Goal: Information Seeking & Learning: Learn about a topic

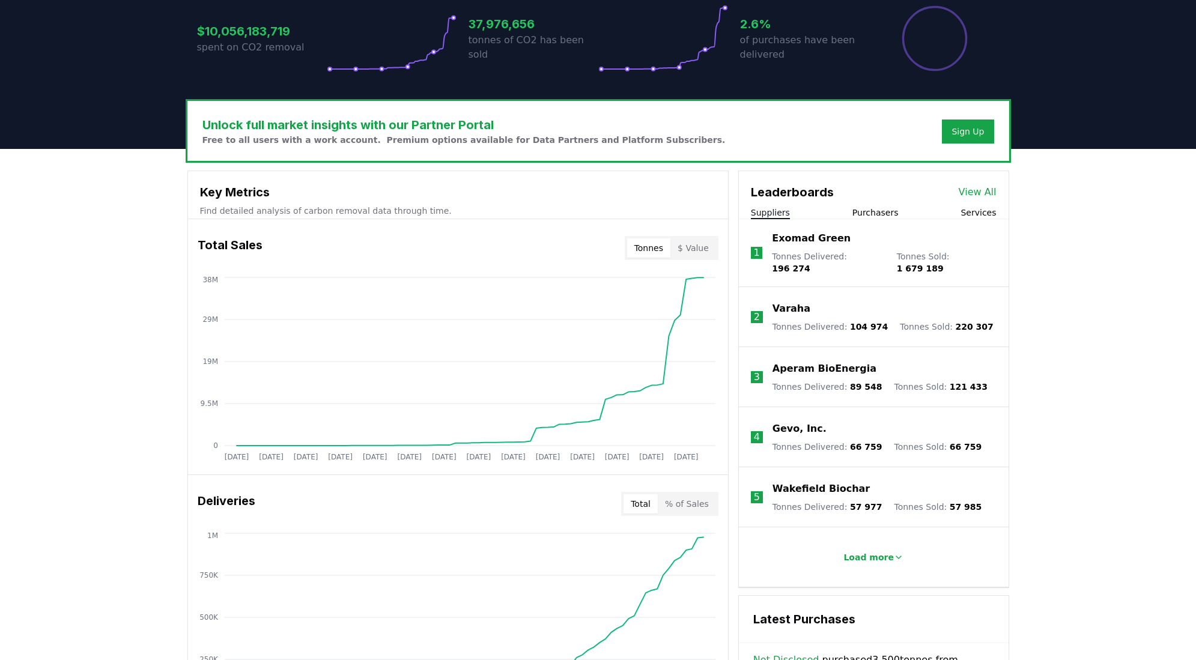
scroll to position [300, 0]
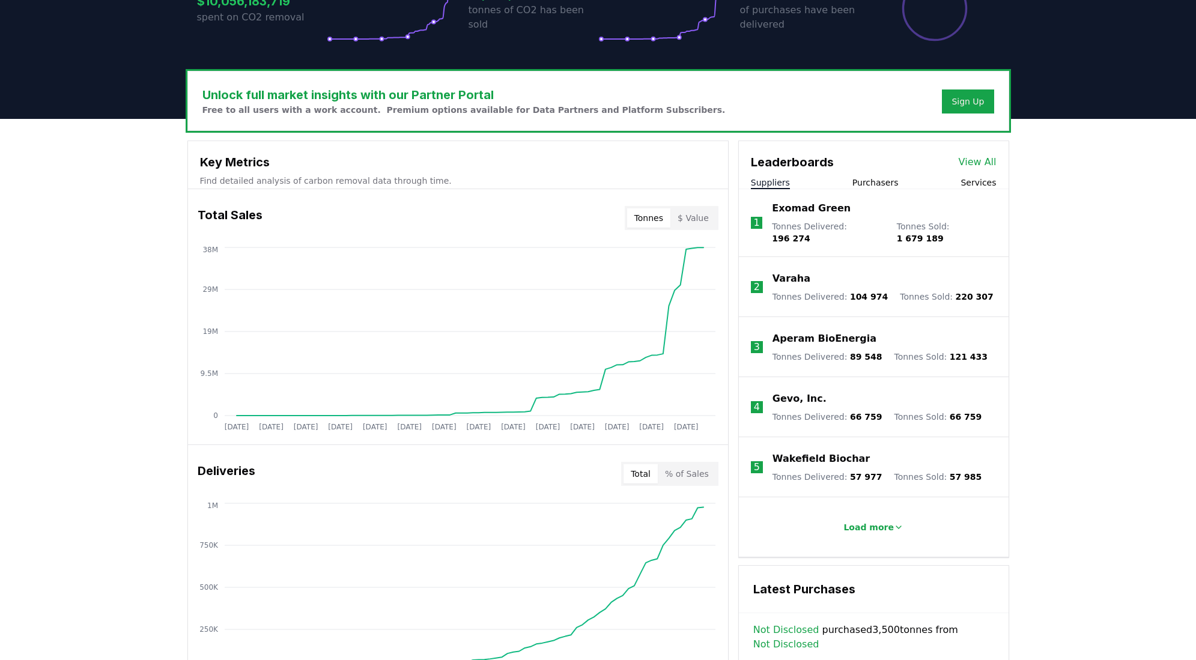
click at [787, 392] on p "Gevo, Inc." at bounding box center [799, 399] width 54 height 14
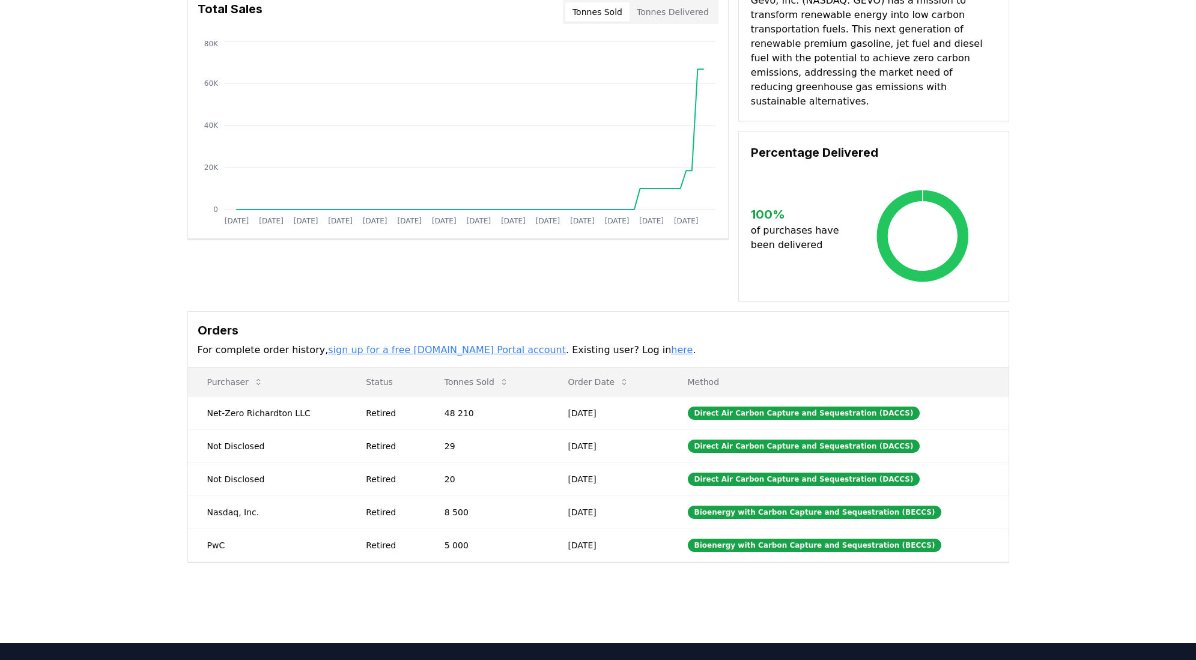
scroll to position [43, 0]
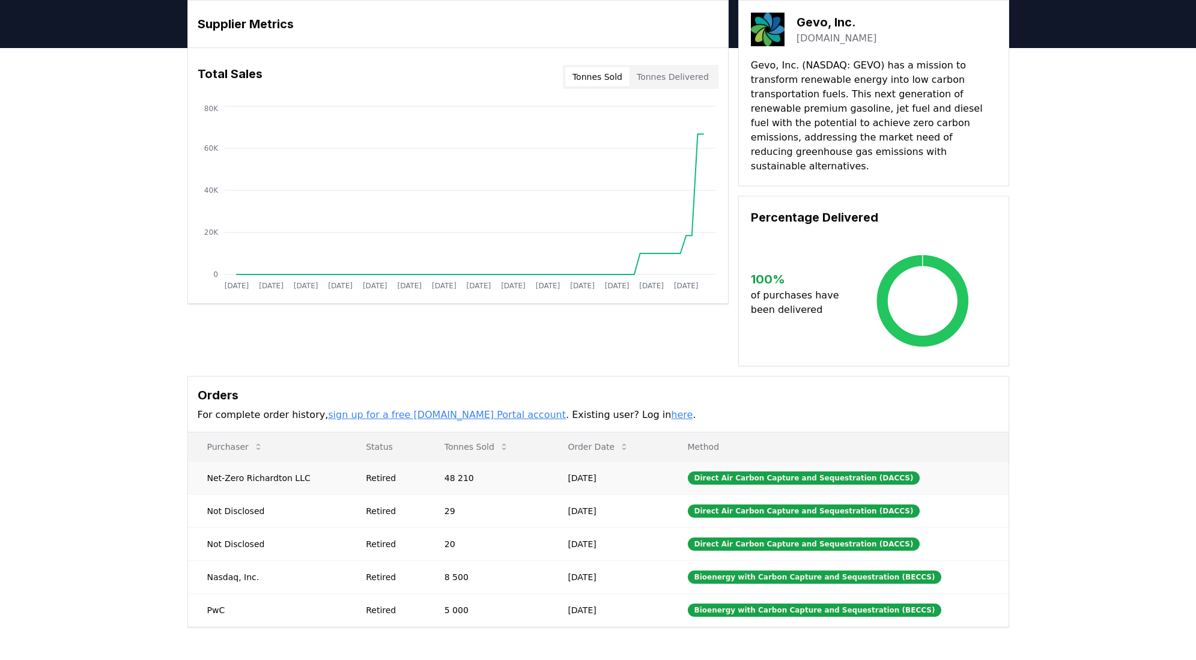
click at [265, 468] on td "Net-Zero Richardton LLC" at bounding box center [267, 477] width 159 height 33
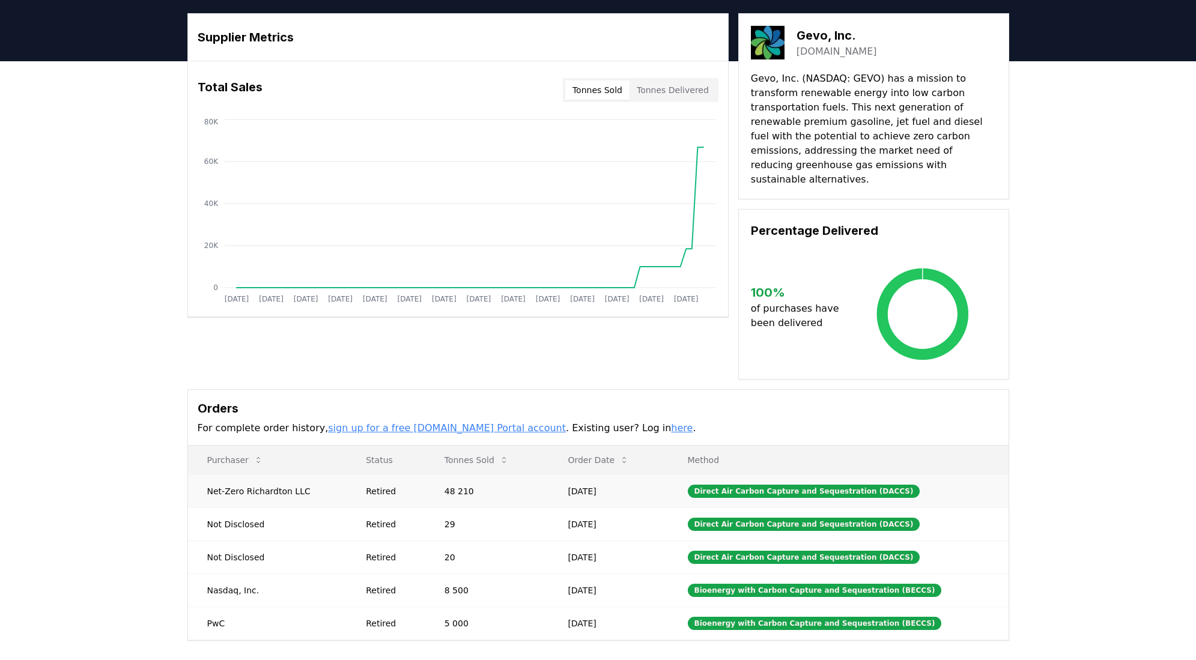
scroll to position [0, 0]
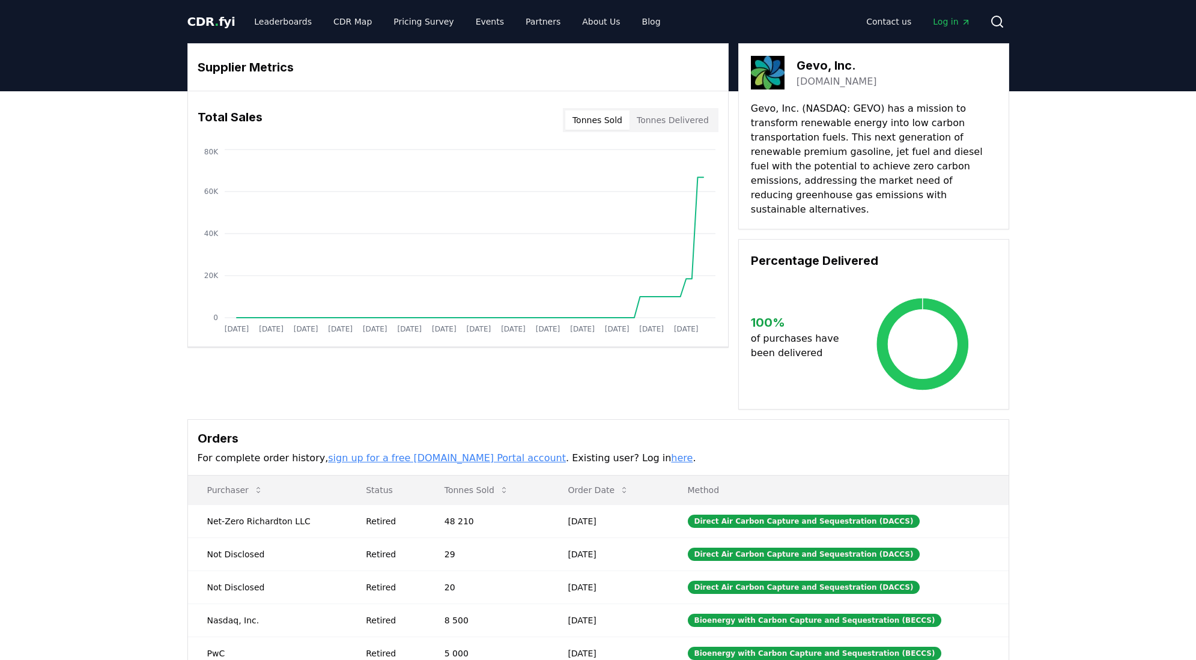
click at [665, 119] on button "Tonnes Delivered" at bounding box center [672, 119] width 86 height 19
click at [602, 122] on button "Tonnes Sold" at bounding box center [597, 119] width 64 height 19
click at [686, 119] on button "Tonnes Delivered" at bounding box center [672, 119] width 86 height 19
click at [599, 116] on button "Tonnes Sold" at bounding box center [597, 119] width 64 height 19
click at [332, 16] on link "CDR Map" at bounding box center [353, 22] width 58 height 22
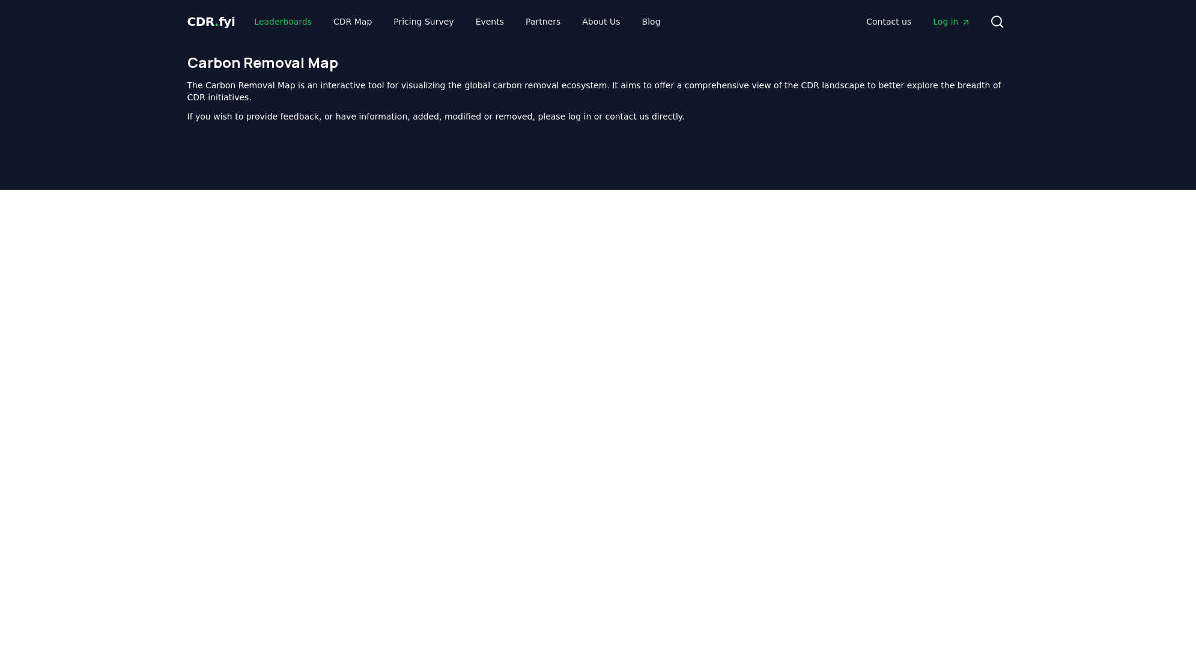
click at [264, 21] on link "Leaderboards" at bounding box center [282, 22] width 77 height 22
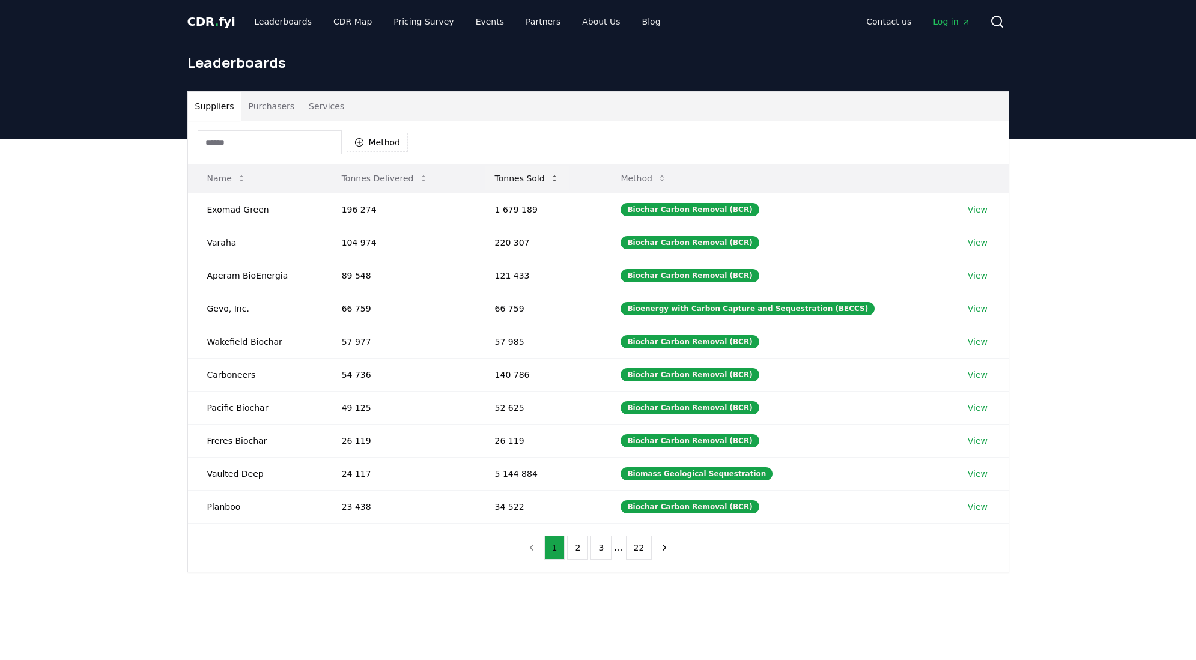
click at [535, 176] on button "Tonnes Sold" at bounding box center [526, 178] width 83 height 24
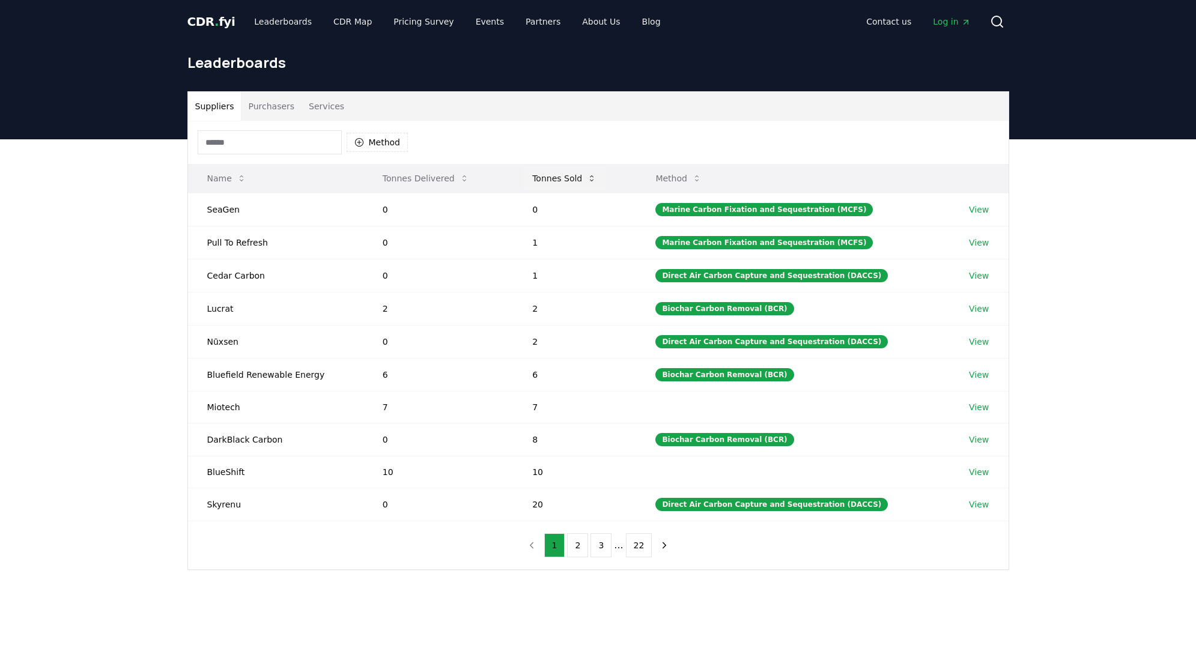
click at [553, 175] on button "Tonnes Sold" at bounding box center [563, 178] width 83 height 24
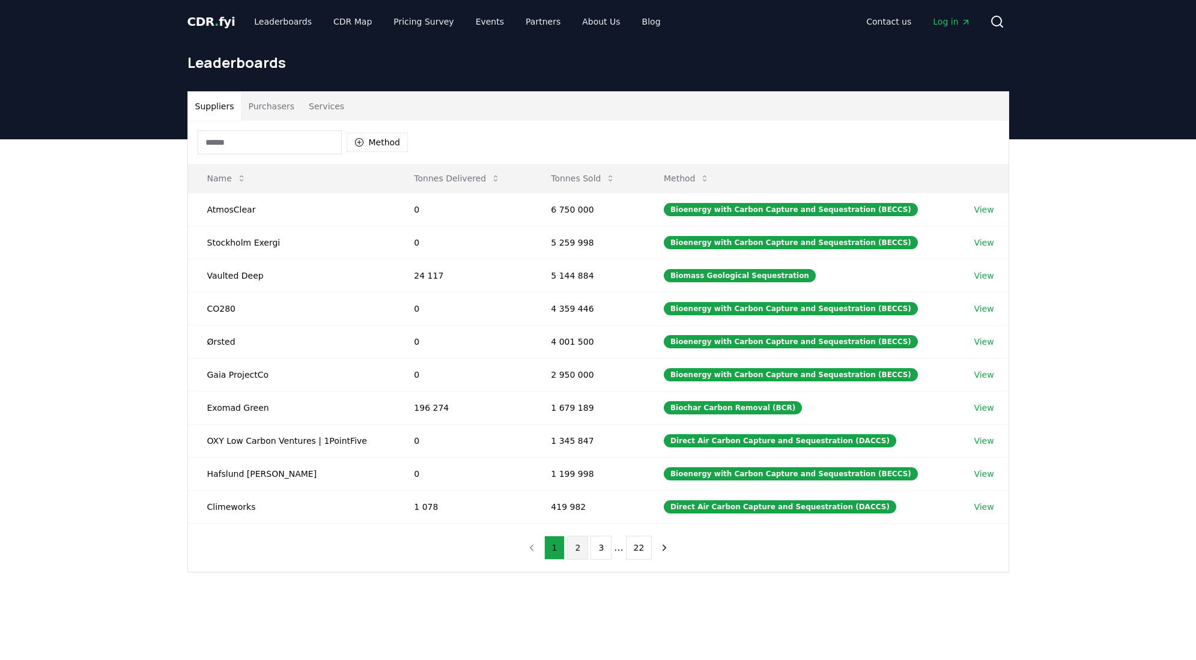
click at [578, 542] on button "2" at bounding box center [577, 548] width 21 height 24
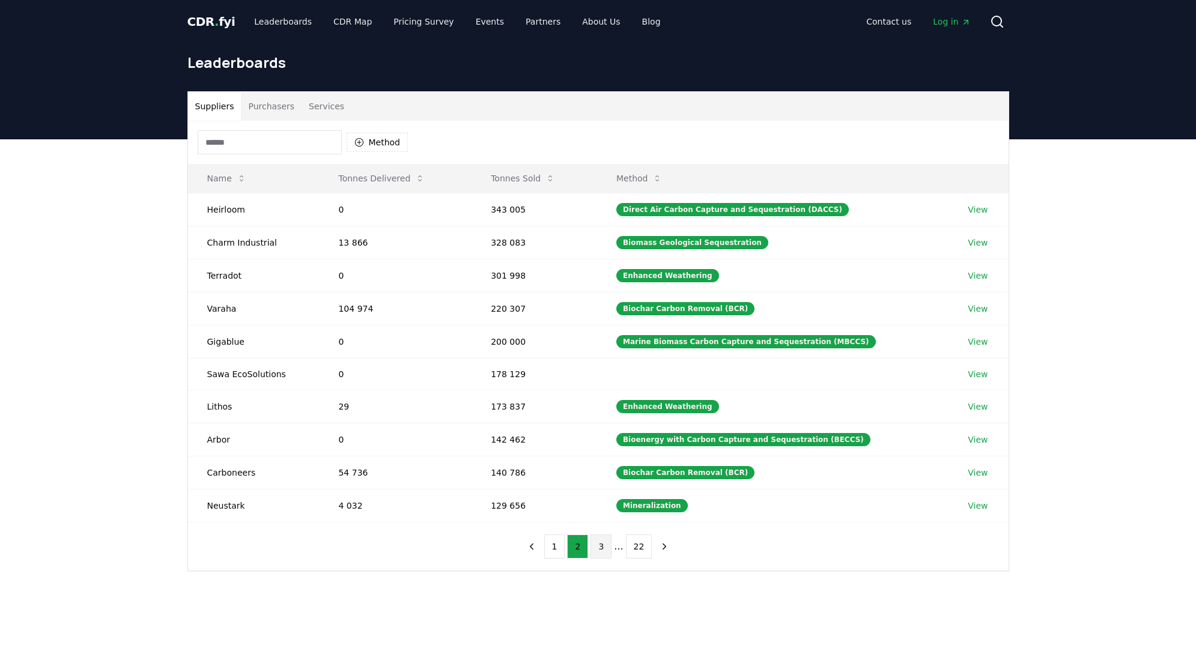
click at [598, 549] on button "3" at bounding box center [600, 546] width 21 height 24
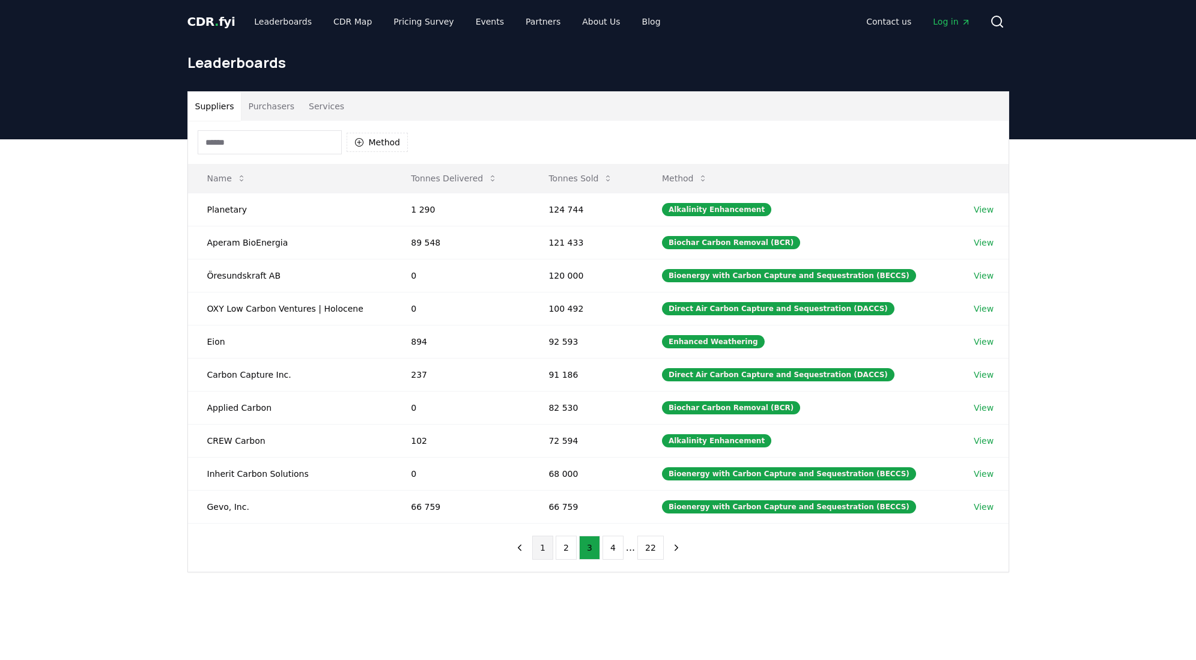
click at [549, 549] on button "1" at bounding box center [542, 548] width 21 height 24
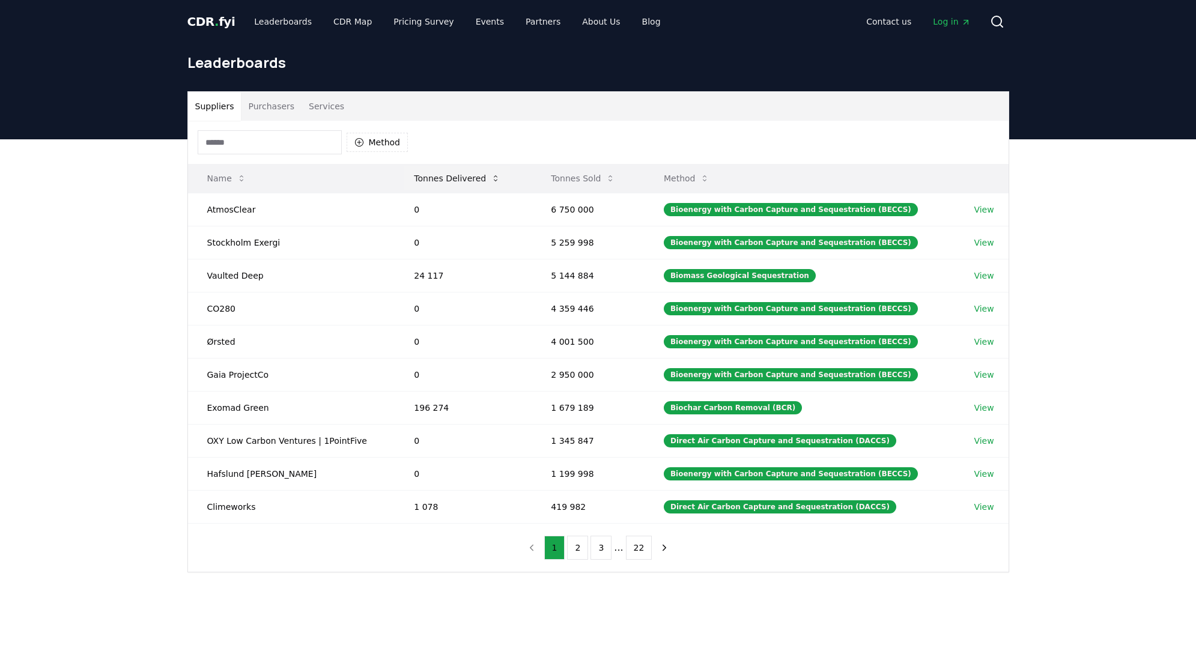
click at [447, 171] on button "Tonnes Delivered" at bounding box center [457, 178] width 106 height 24
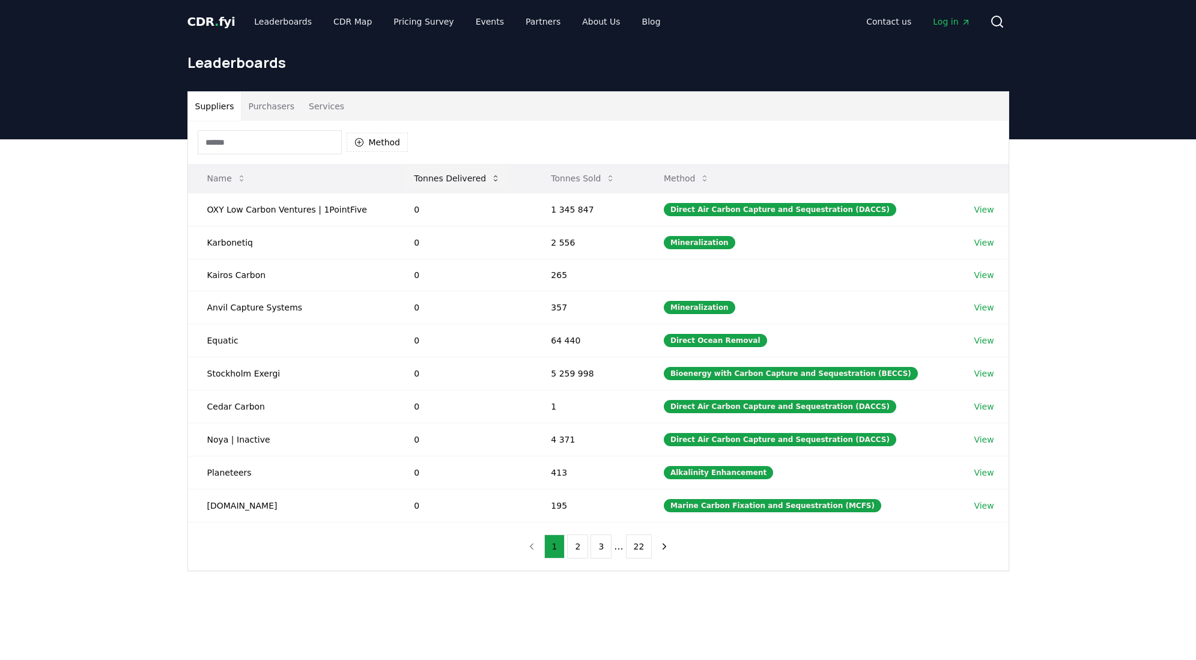
click at [447, 171] on button "Tonnes Delivered" at bounding box center [457, 178] width 106 height 24
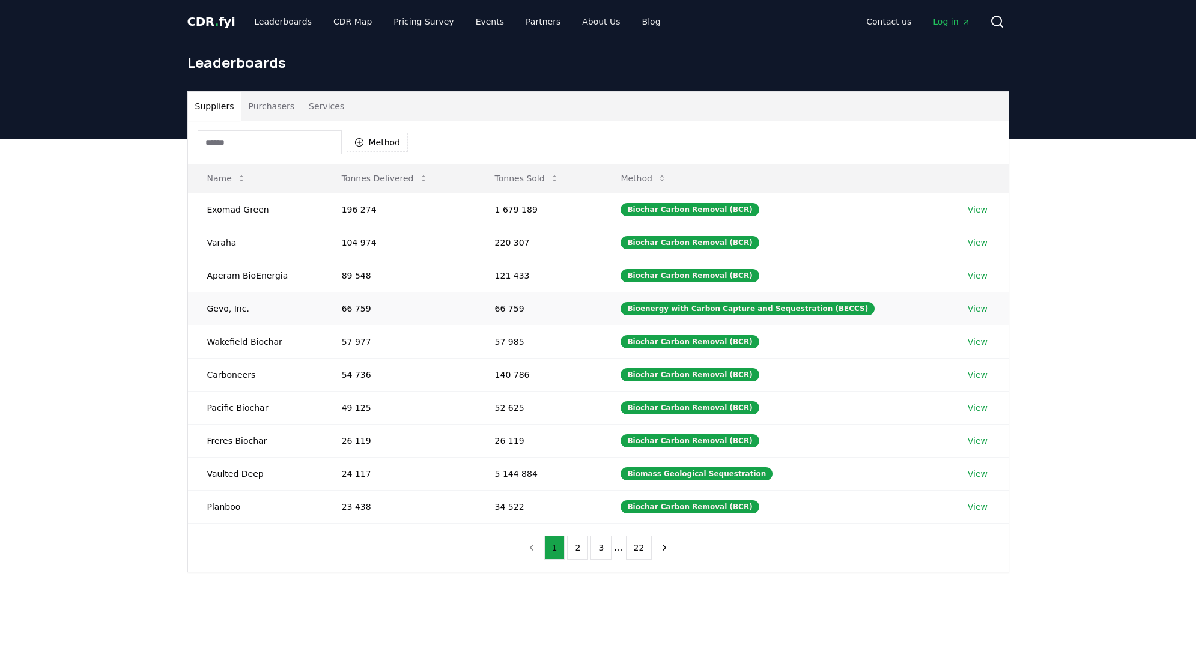
click at [377, 308] on td "66 759" at bounding box center [398, 308] width 153 height 33
click at [972, 307] on link "View" at bounding box center [977, 309] width 20 height 12
click at [665, 182] on button "Method" at bounding box center [643, 178] width 65 height 24
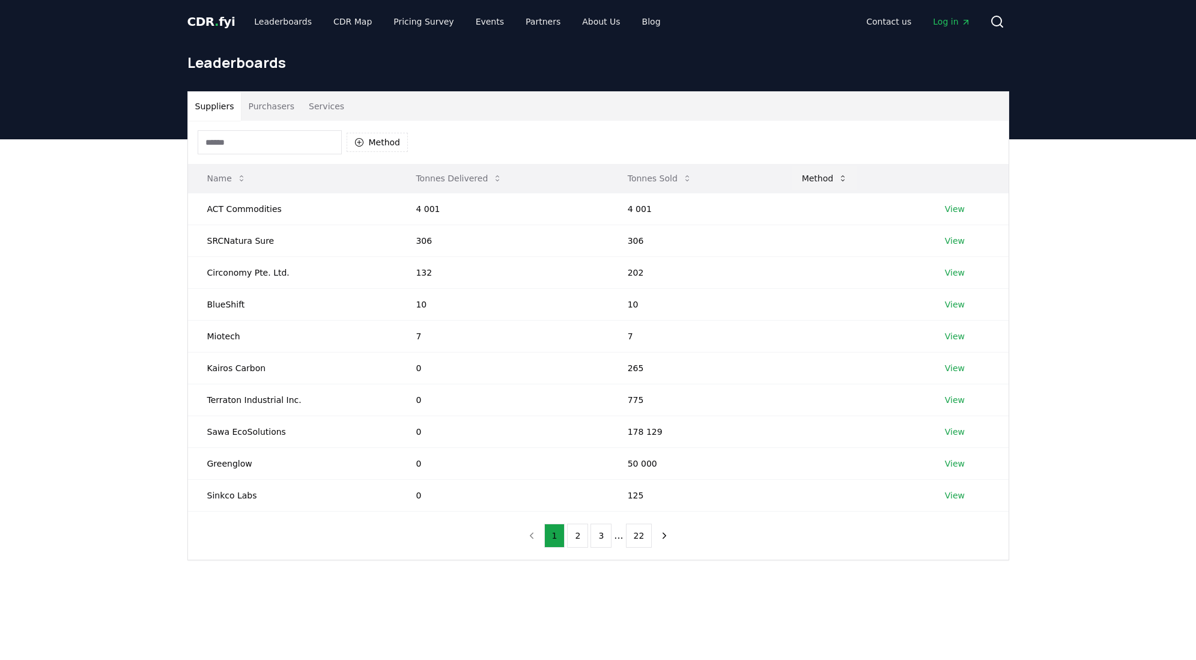
click at [665, 182] on button "Tonnes Sold" at bounding box center [659, 178] width 83 height 24
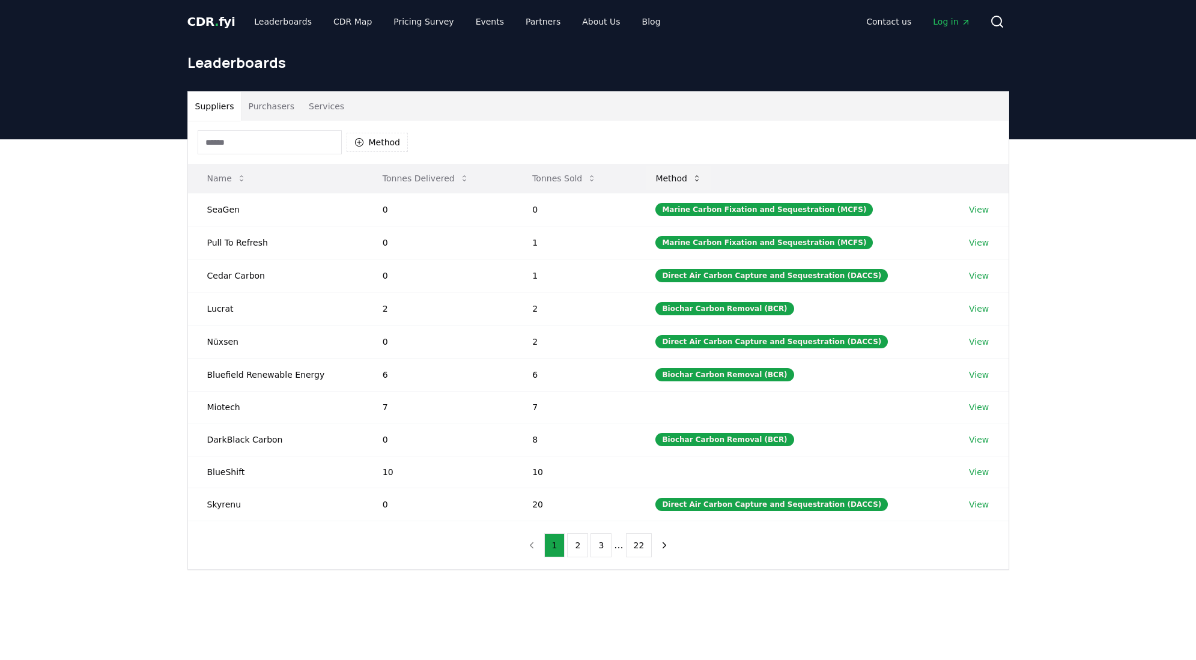
click at [682, 179] on button "Method" at bounding box center [678, 178] width 65 height 24
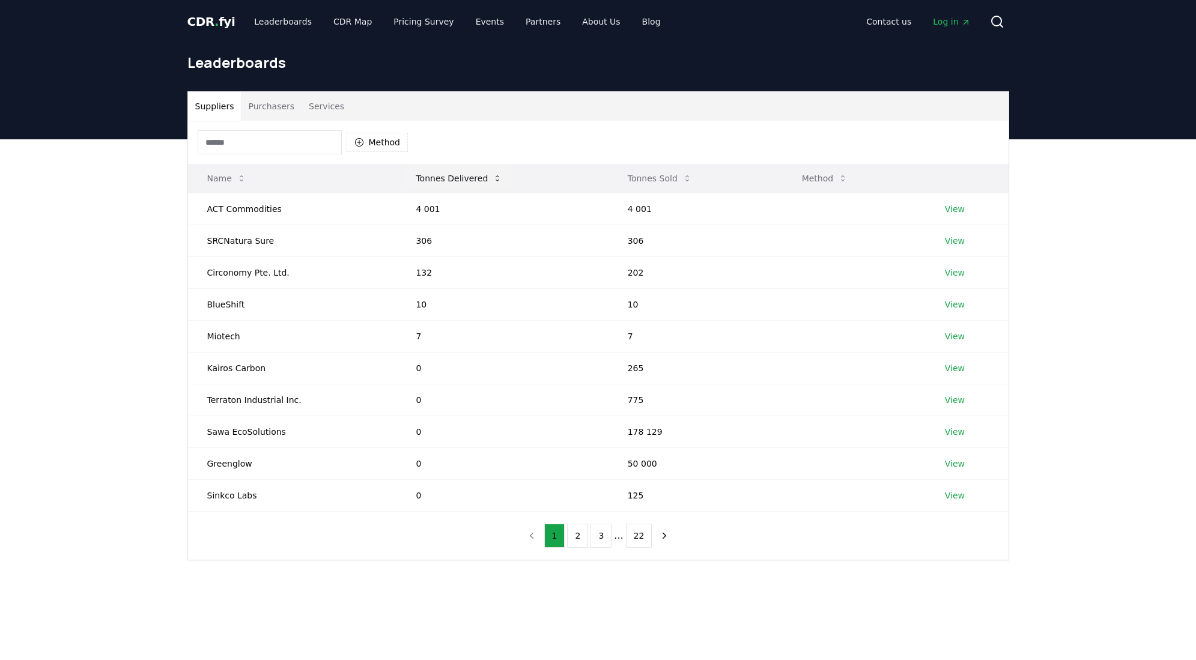
click at [446, 175] on button "Tonnes Delivered" at bounding box center [459, 178] width 106 height 24
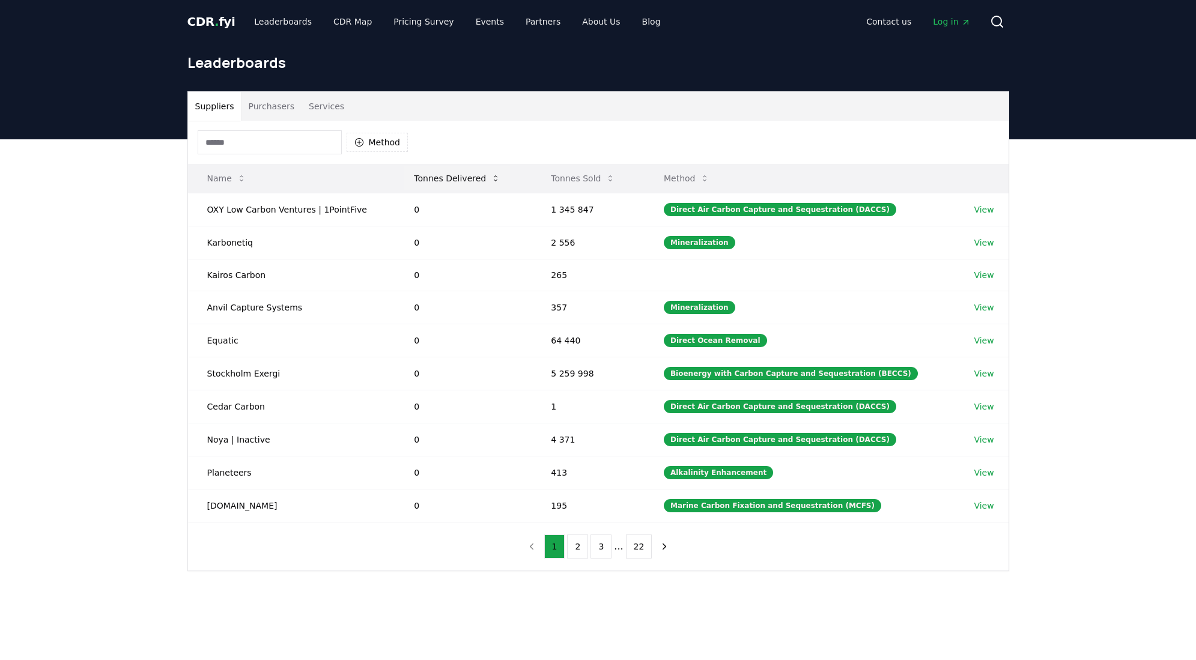
click at [446, 175] on button "Tonnes Delivered" at bounding box center [457, 178] width 106 height 24
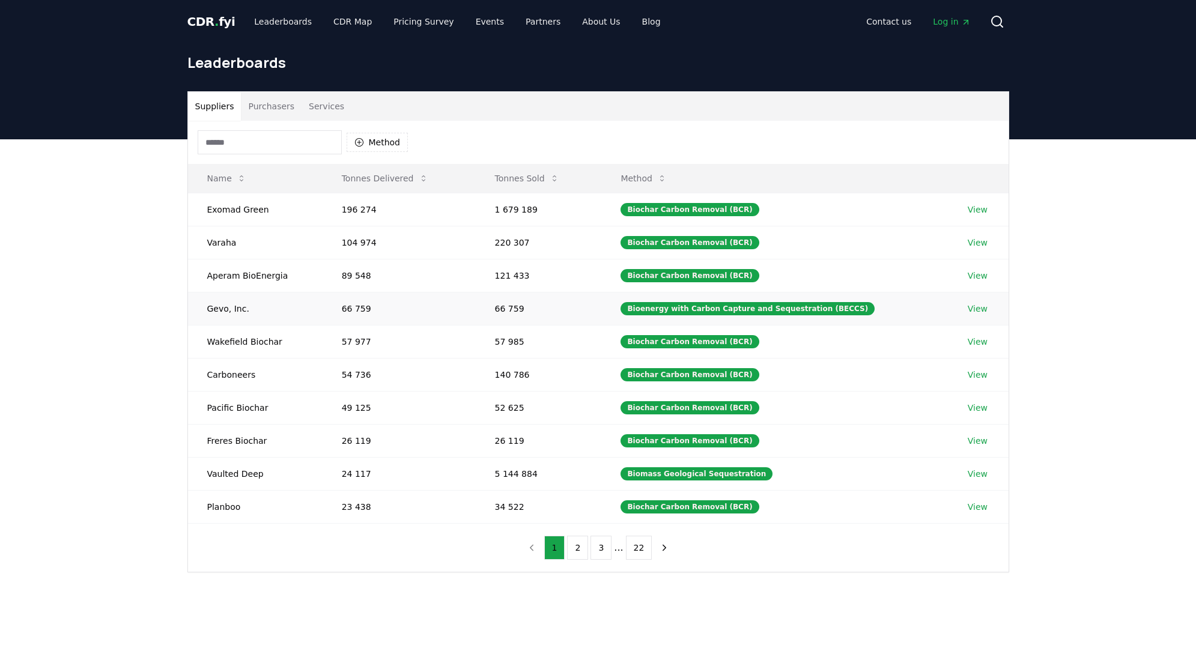
click at [978, 310] on link "View" at bounding box center [977, 309] width 20 height 12
